Goal: Task Accomplishment & Management: Use online tool/utility

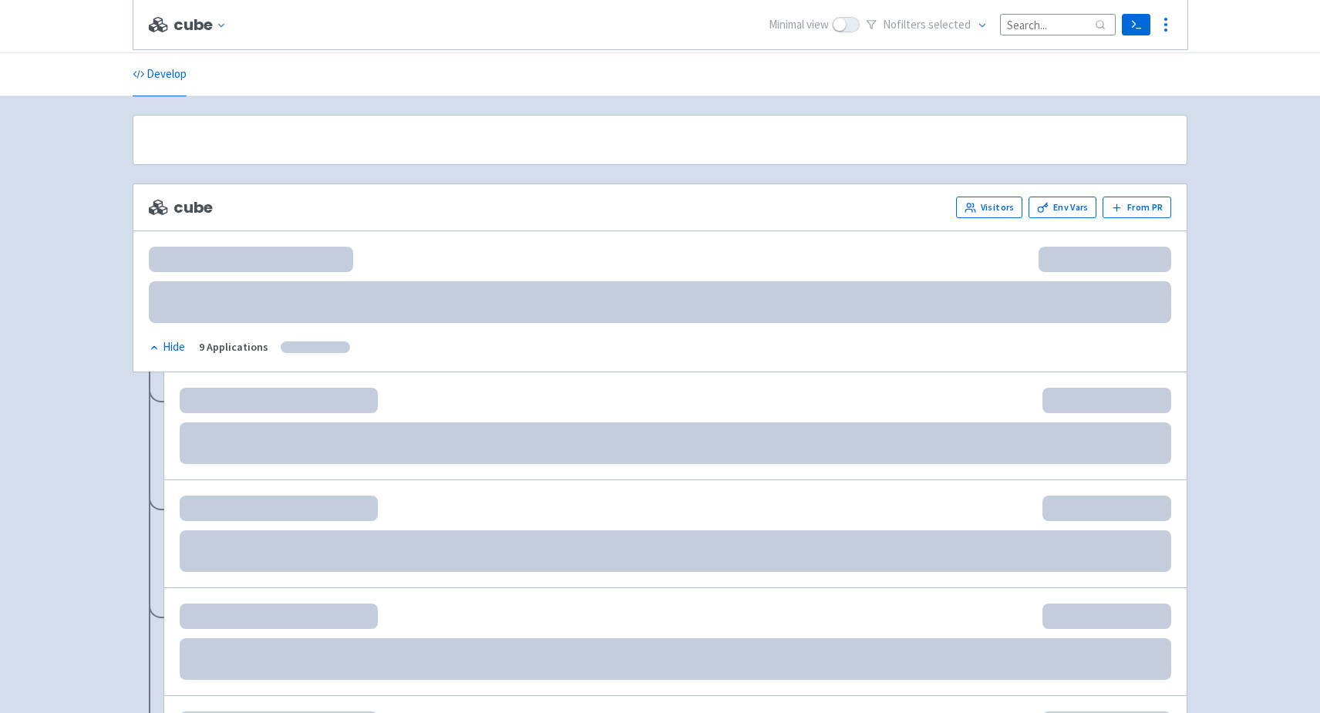
scroll to position [182, 0]
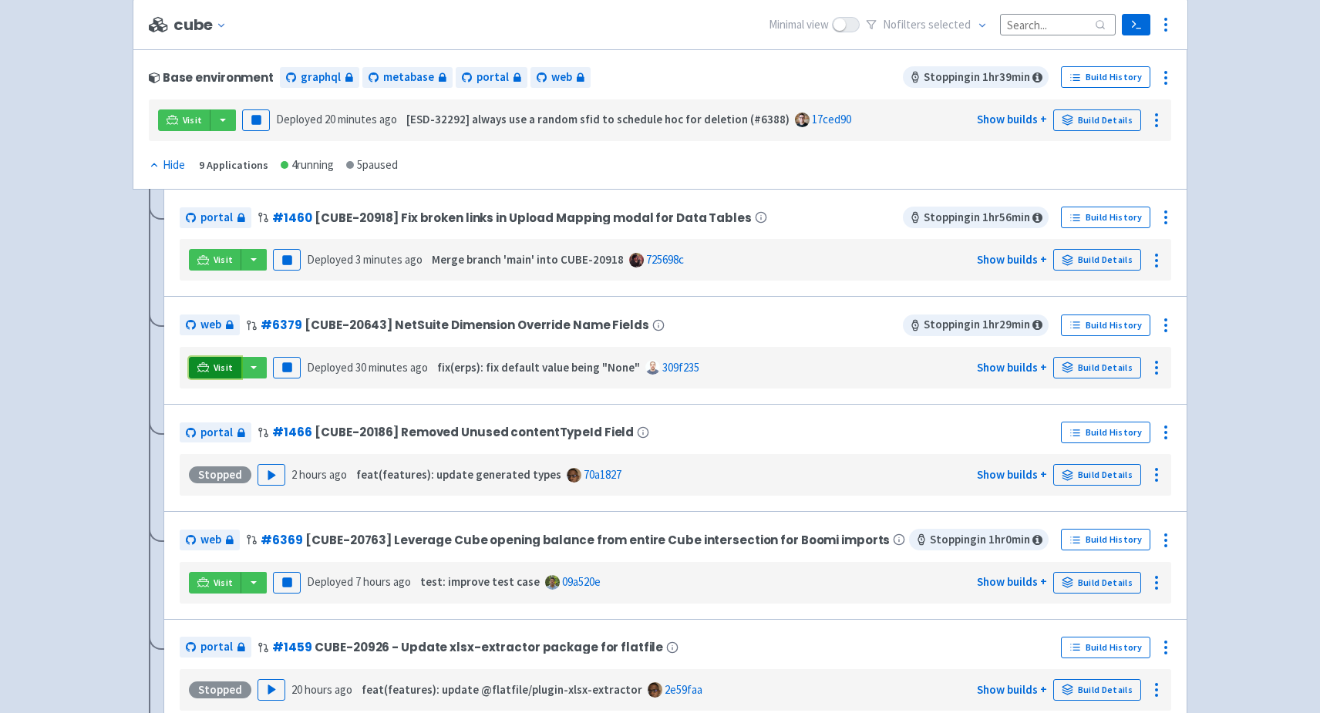
click at [206, 365] on icon at bounding box center [203, 367] width 12 height 8
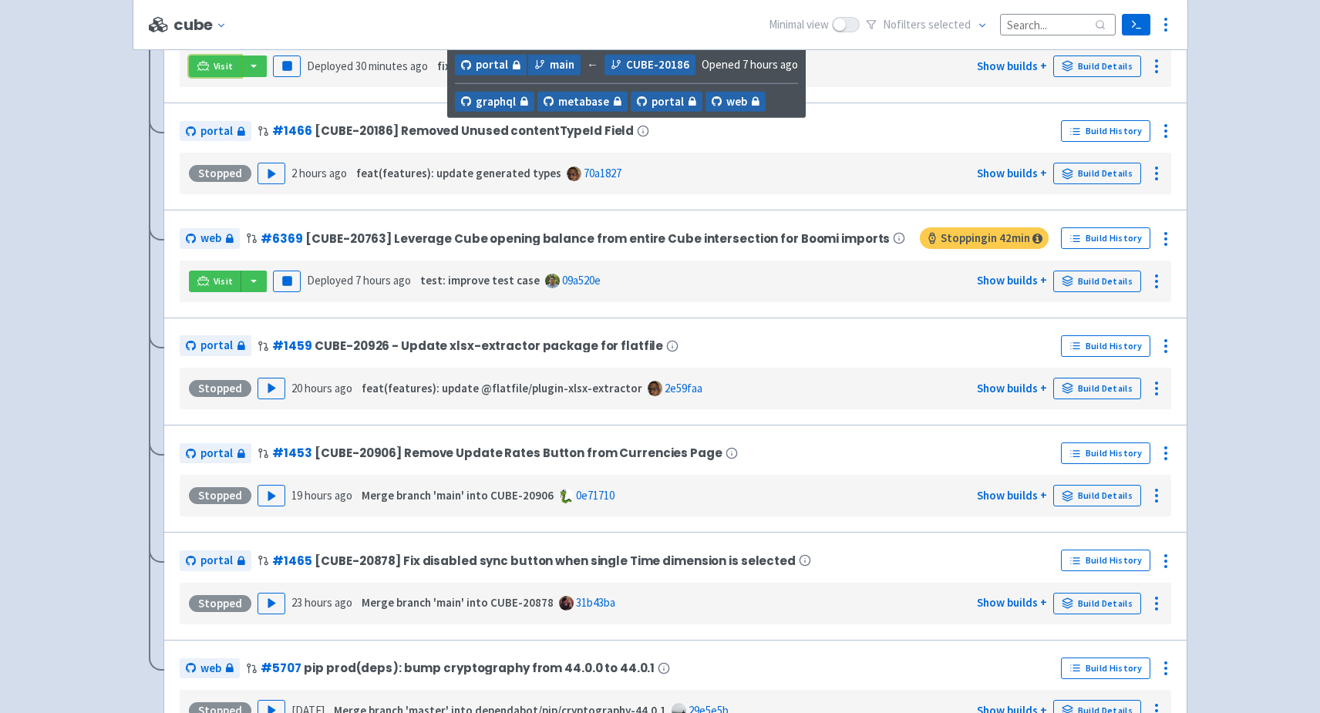
scroll to position [486, 0]
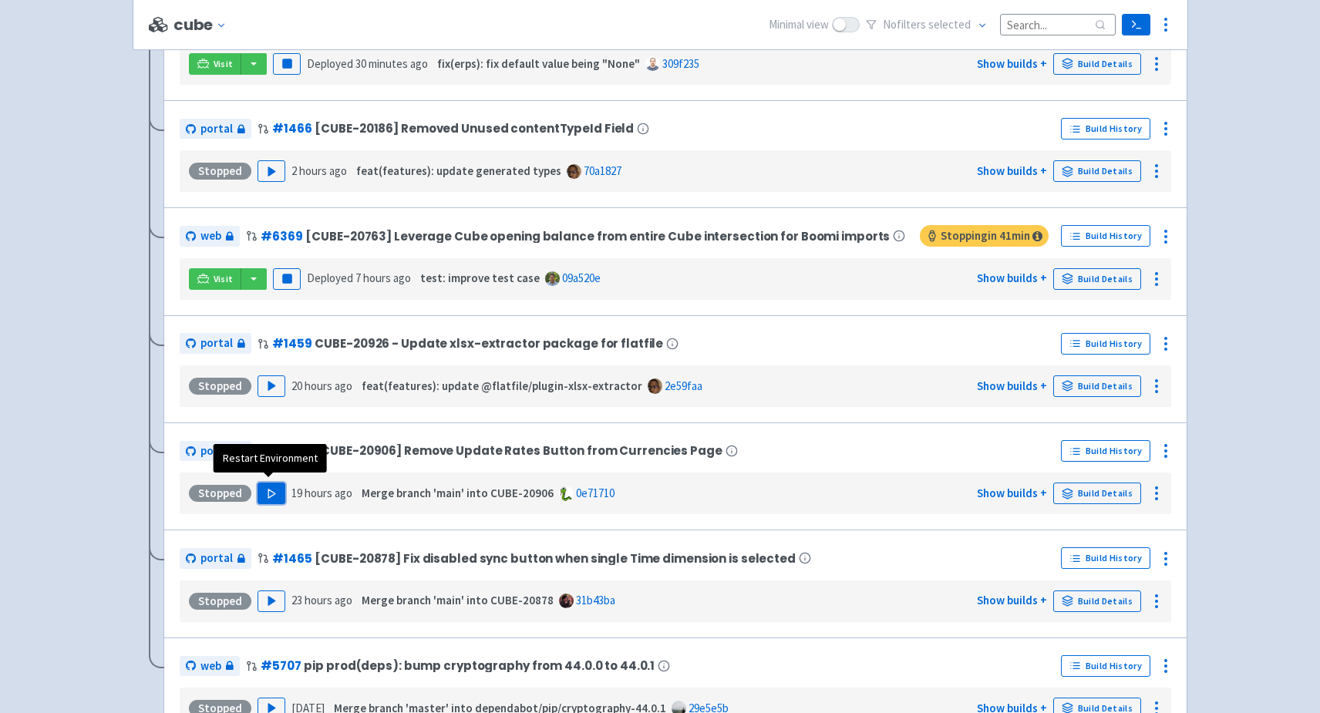
click at [268, 488] on icon "button" at bounding box center [272, 494] width 12 height 12
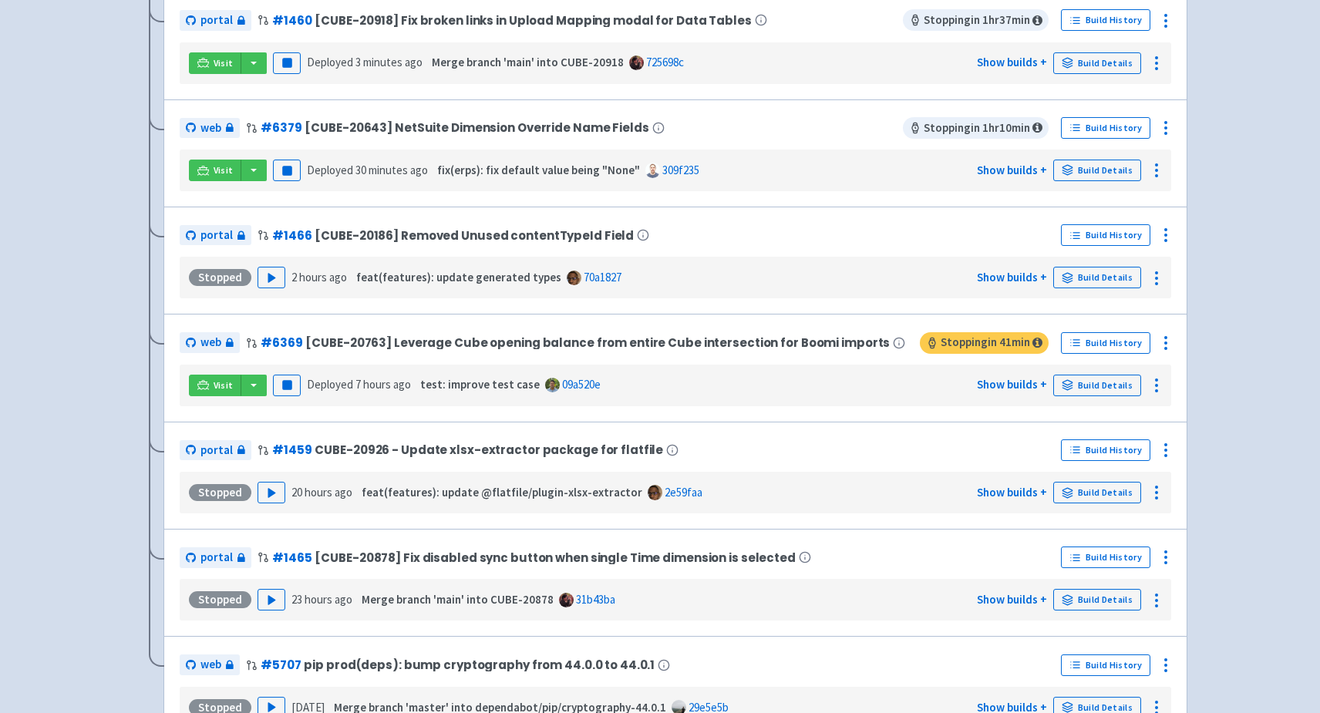
scroll to position [0, 0]
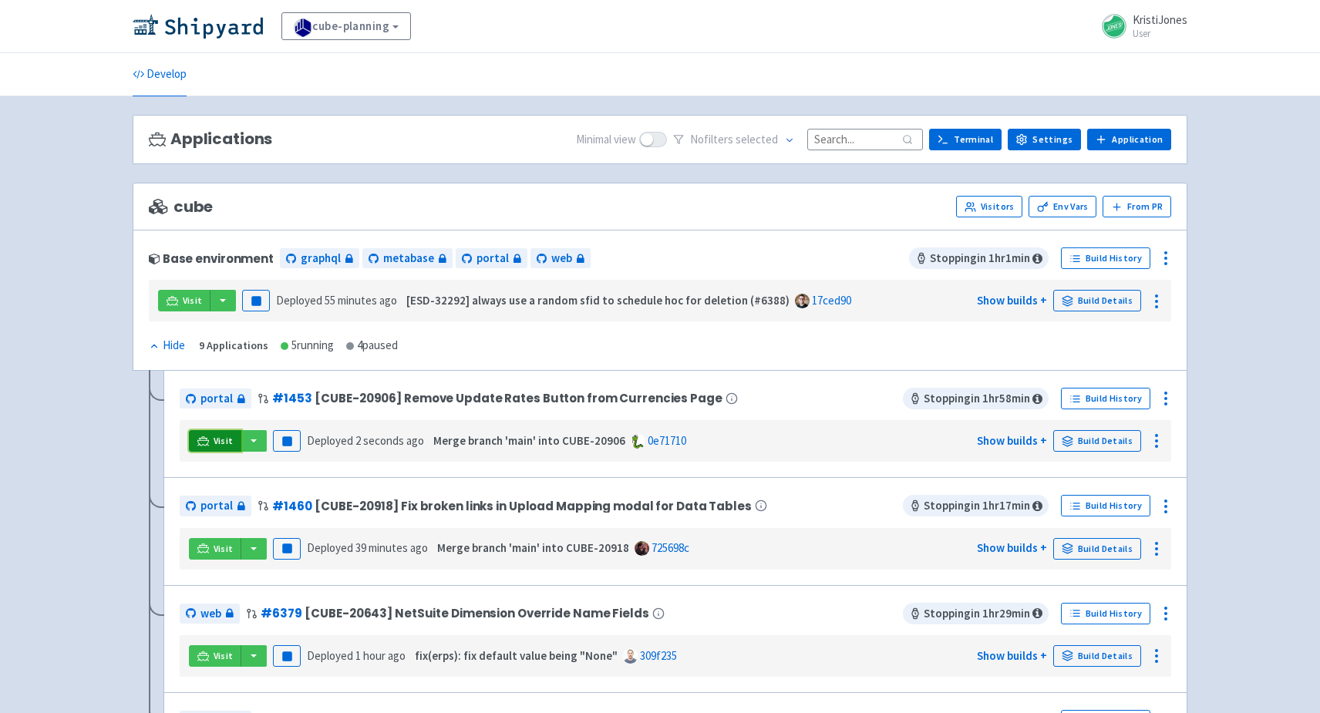
click at [217, 437] on span "Visit" at bounding box center [224, 441] width 20 height 12
